Goal: Task Accomplishment & Management: Manage account settings

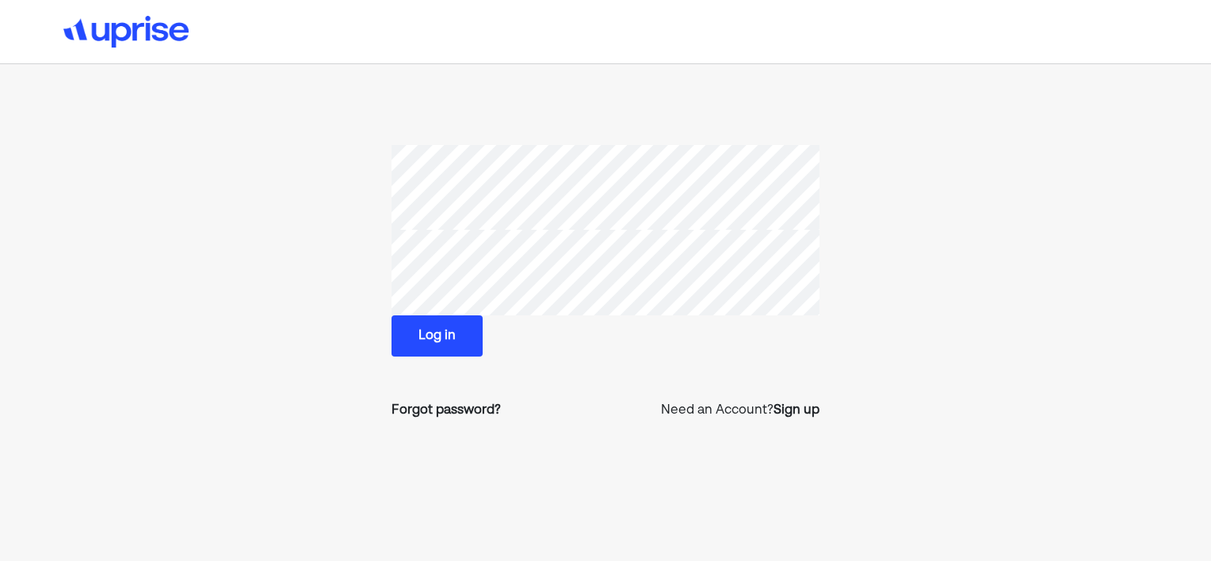
click at [422, 329] on button "Log in" at bounding box center [437, 336] width 91 height 41
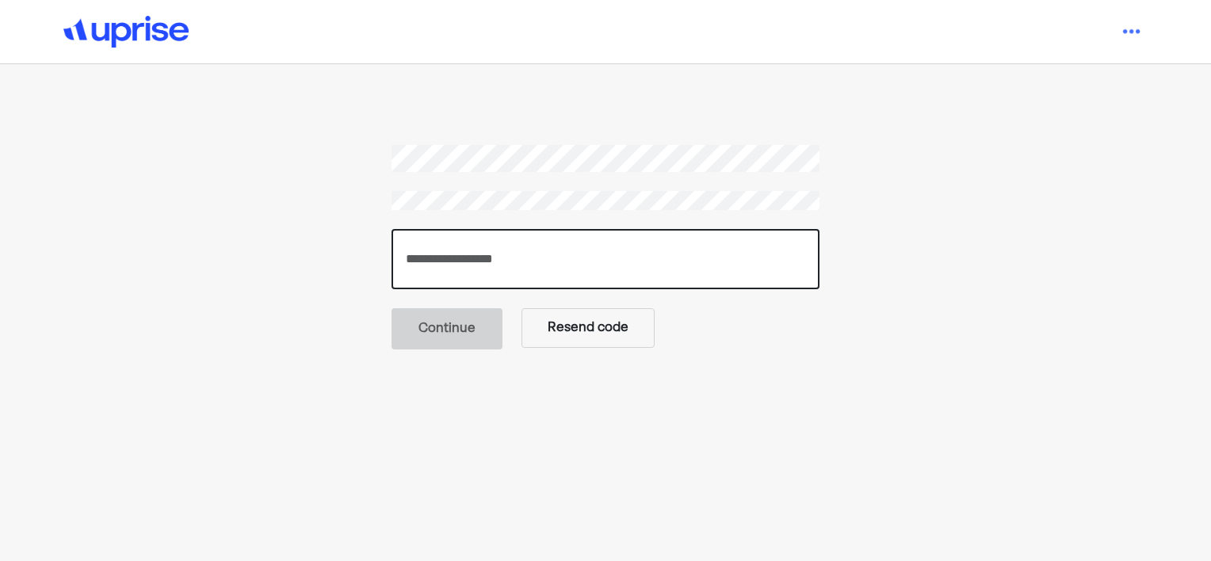
click at [492, 265] on input "number" at bounding box center [606, 259] width 428 height 60
click at [473, 266] on input "number" at bounding box center [606, 259] width 428 height 60
type input "******"
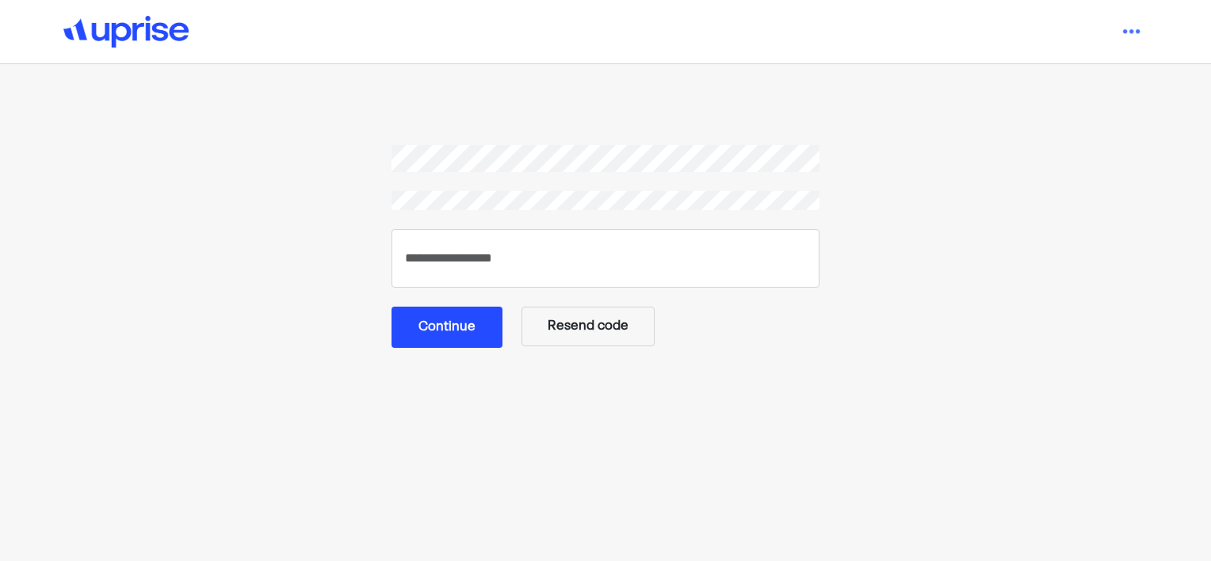
click at [450, 336] on button "Continue" at bounding box center [447, 327] width 111 height 41
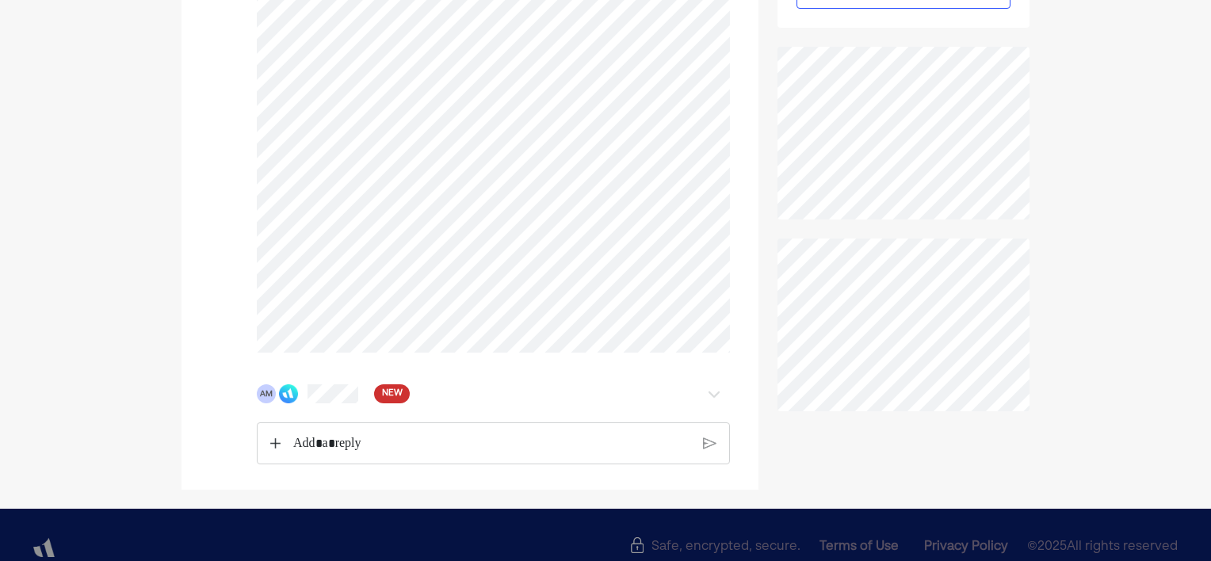
scroll to position [444, 0]
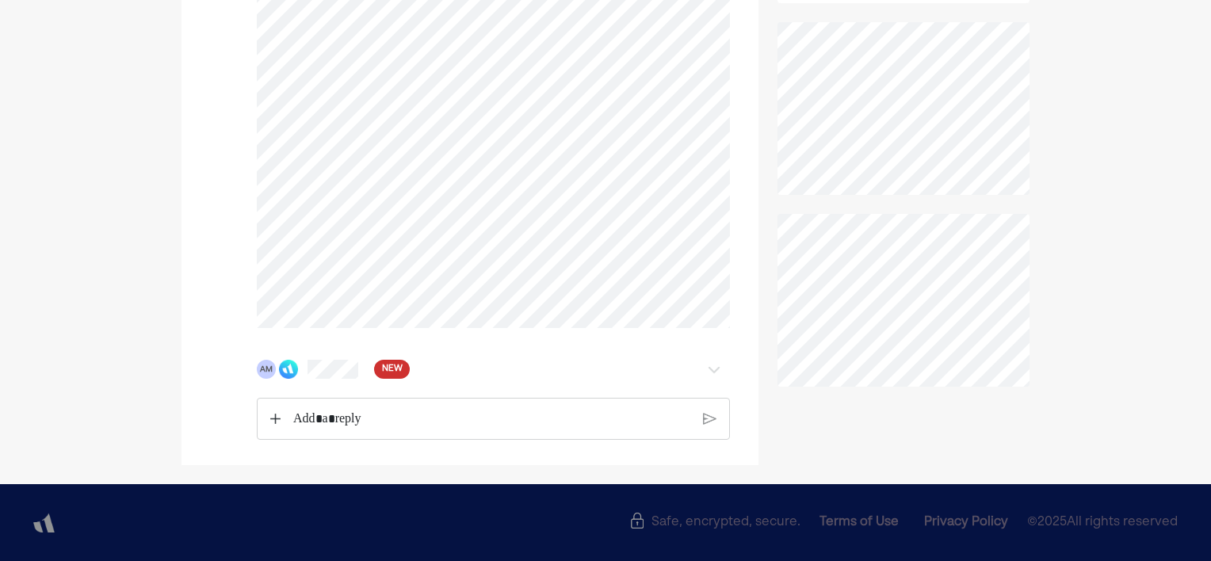
click at [713, 369] on img at bounding box center [714, 369] width 19 height 19
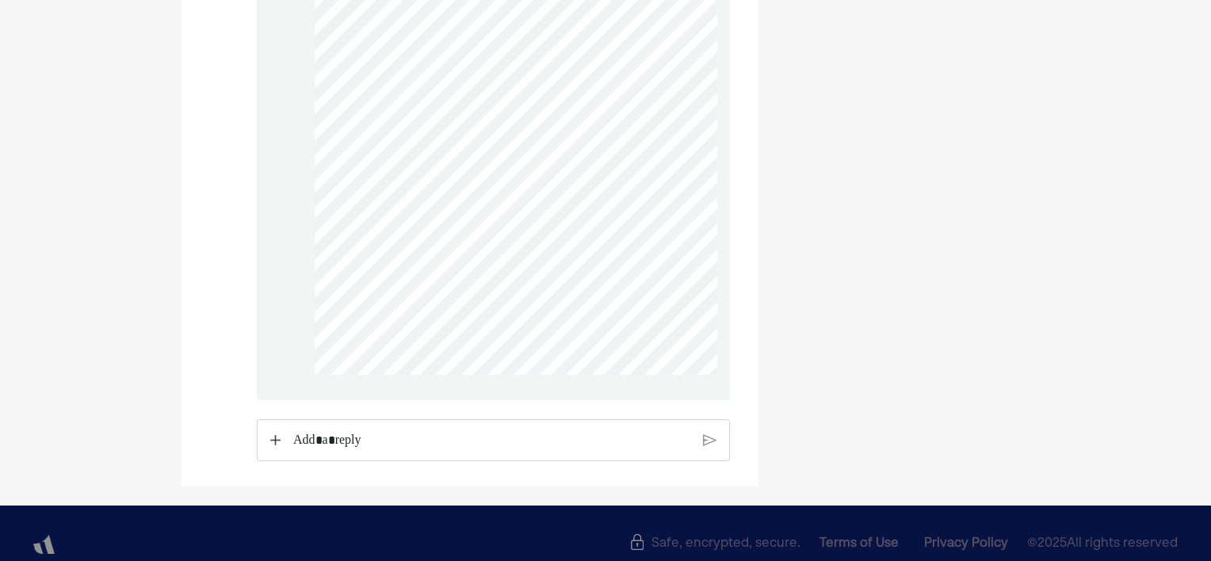
scroll to position [3742, 0]
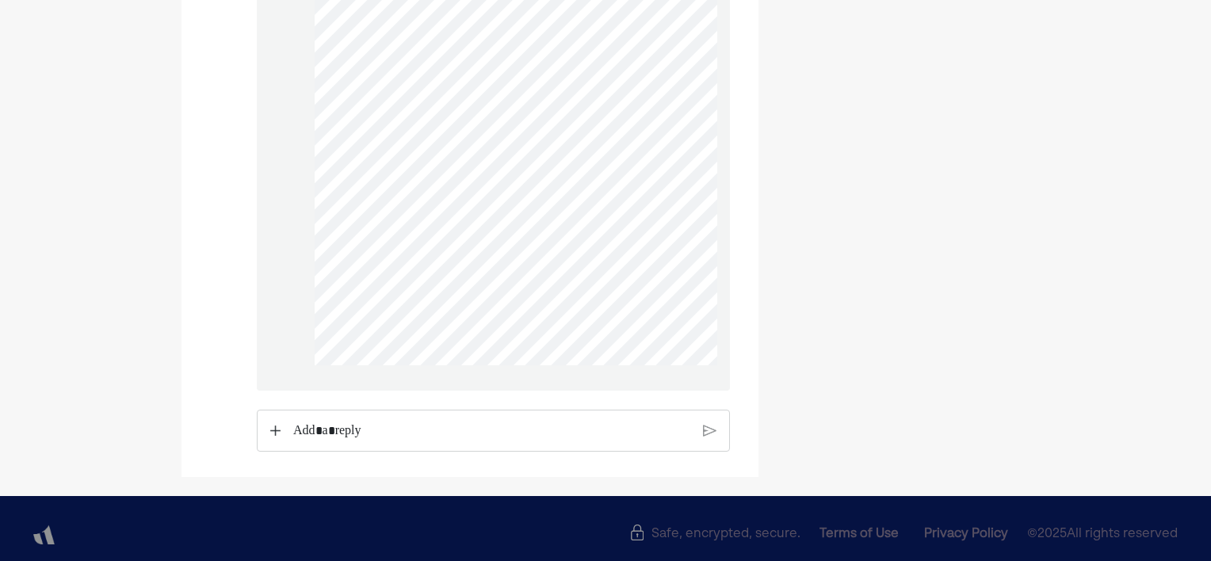
click at [354, 441] on p "Rich Text Editor. Editing area: main" at bounding box center [491, 431] width 397 height 21
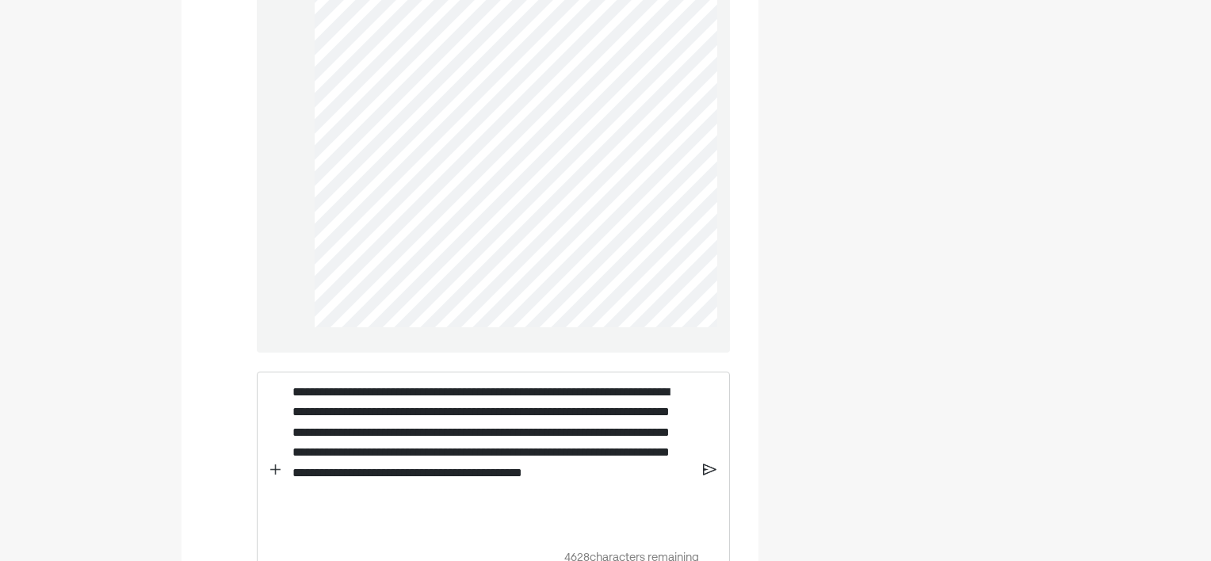
scroll to position [3809, 0]
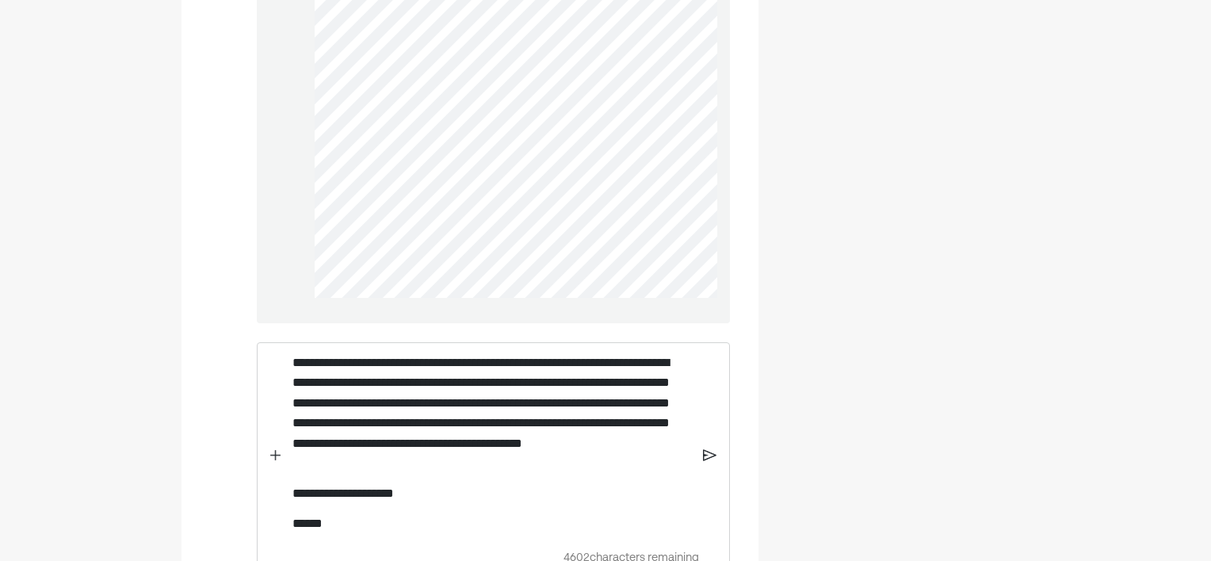
click at [711, 462] on img at bounding box center [709, 455] width 13 height 14
